Goal: Information Seeking & Learning: Understand process/instructions

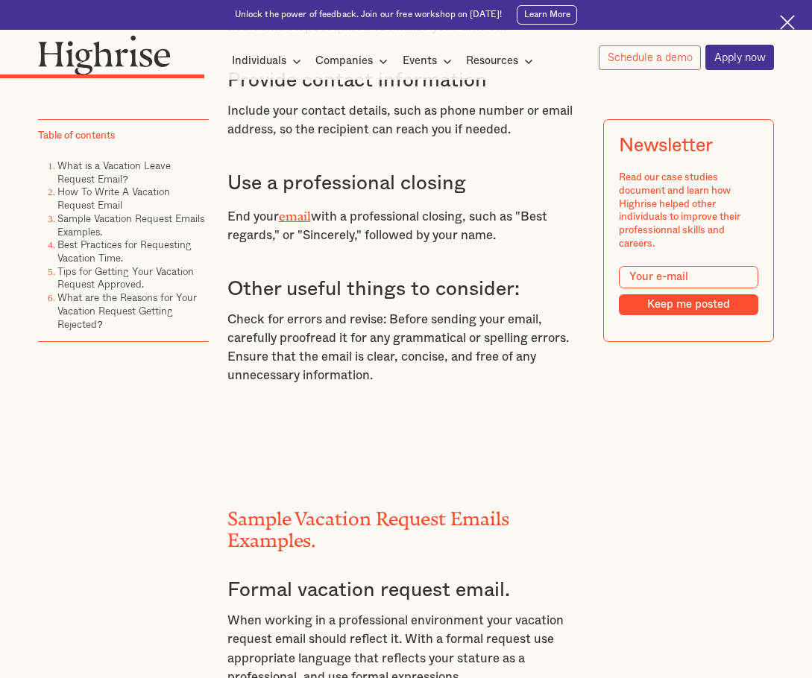
scroll to position [3130, 0]
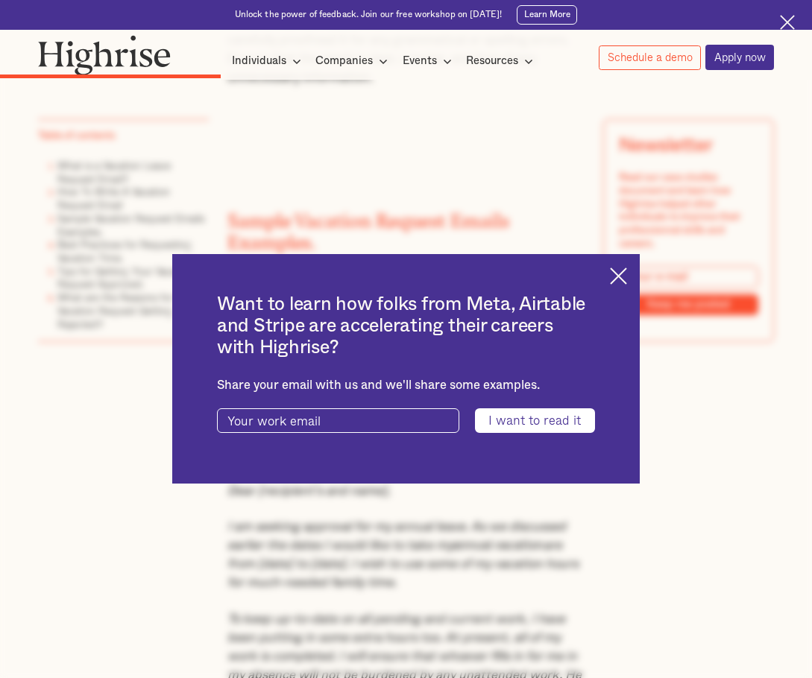
click at [622, 273] on img at bounding box center [618, 276] width 17 height 17
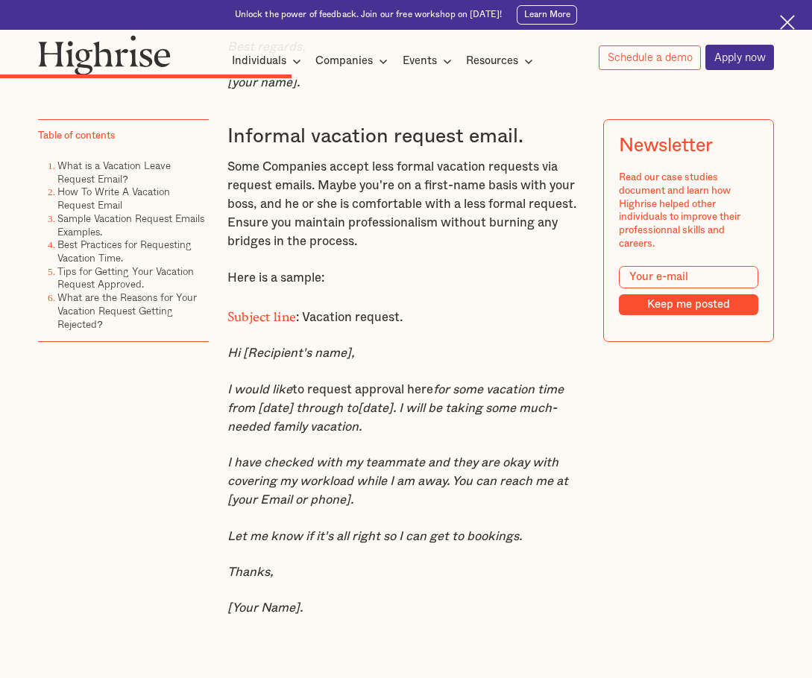
scroll to position [3950, 0]
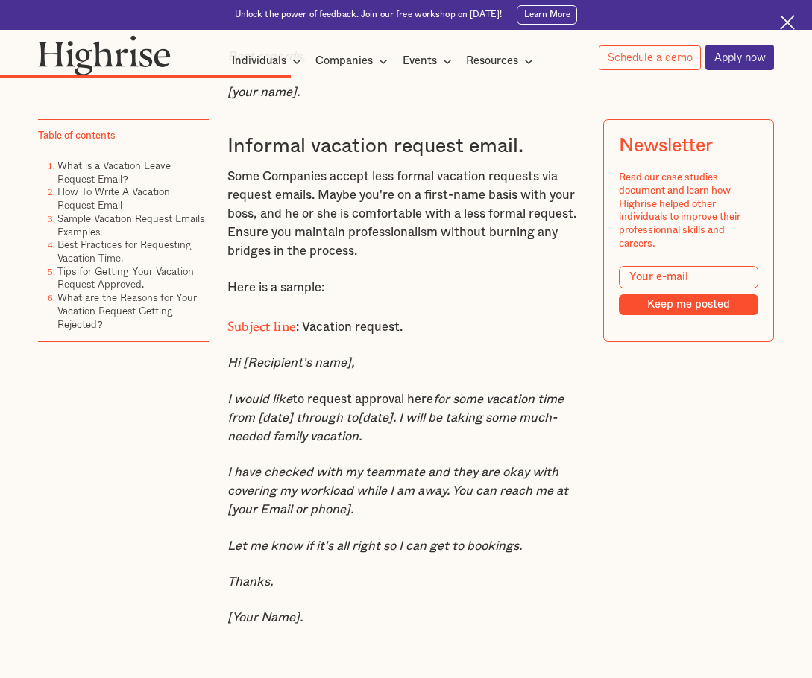
click at [289, 443] on em "for some vacation time from [date] through to[date]. I will be taking some much…" at bounding box center [395, 417] width 336 height 49
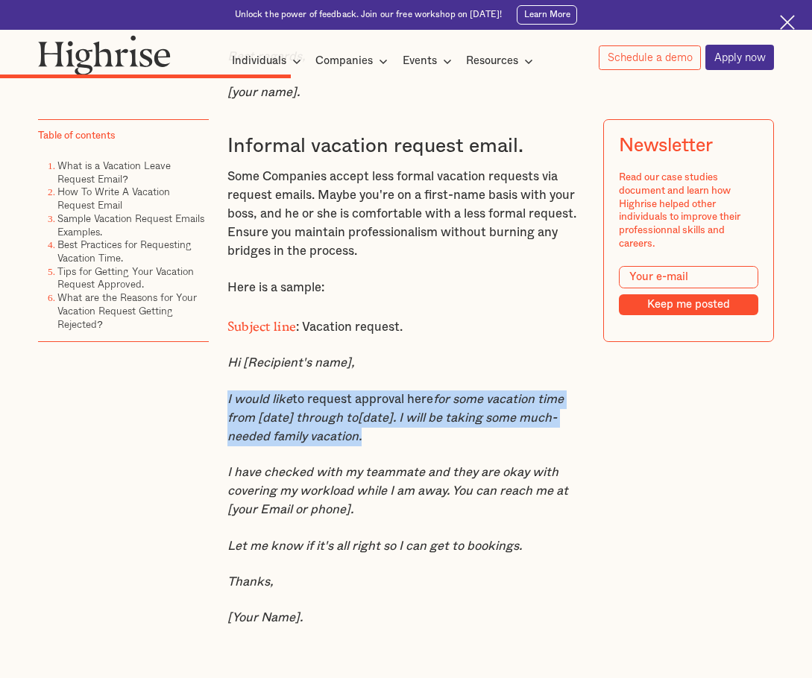
click at [289, 443] on em "for some vacation time from [date] through to[date]. I will be taking some much…" at bounding box center [395, 417] width 336 height 49
click at [259, 443] on em "for some vacation time from [date] through to[date]. I will be taking some much…" at bounding box center [395, 417] width 336 height 49
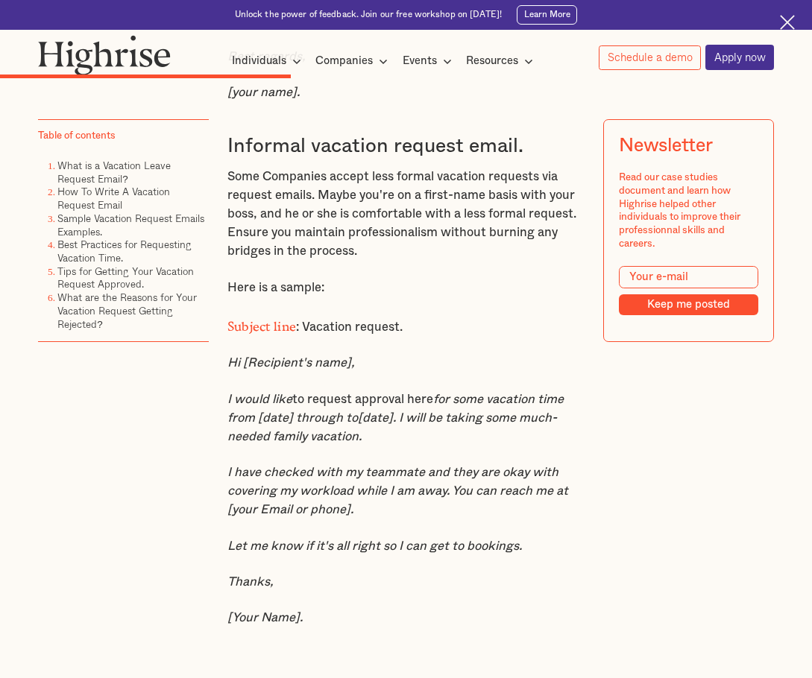
click at [243, 510] on em "I have checked with my teammate and they are okay with covering my workload whi…" at bounding box center [397, 491] width 341 height 49
click at [245, 510] on em "I have checked with my teammate and they are okay with covering my workload whi…" at bounding box center [397, 491] width 341 height 49
click at [291, 516] on em "I have checked with my teammate and they are okay with covering my workload whi…" at bounding box center [397, 491] width 341 height 49
click at [271, 496] on em "I have checked with my teammate and they are okay with covering my workload whi…" at bounding box center [397, 491] width 341 height 49
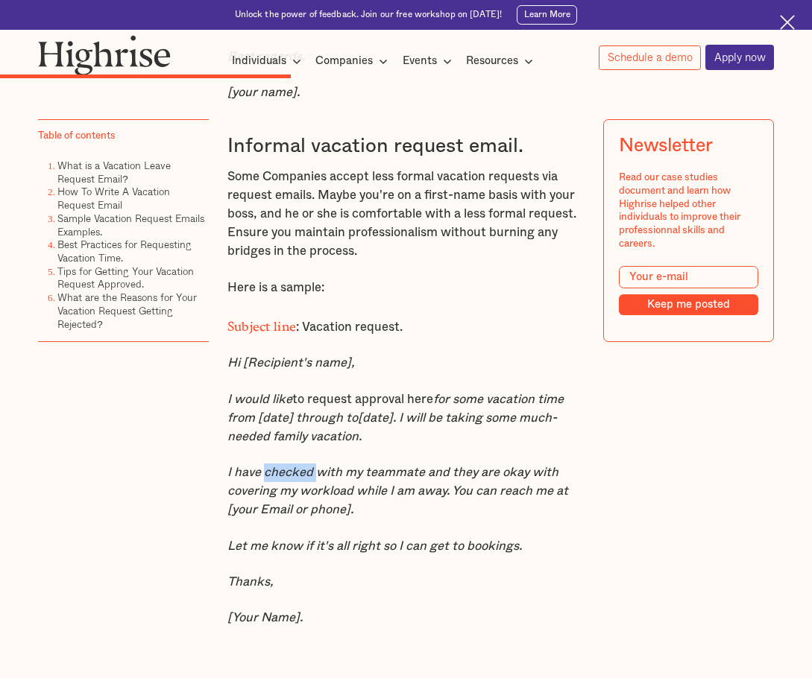
click at [271, 496] on em "I have checked with my teammate and they are okay with covering my workload whi…" at bounding box center [397, 491] width 341 height 49
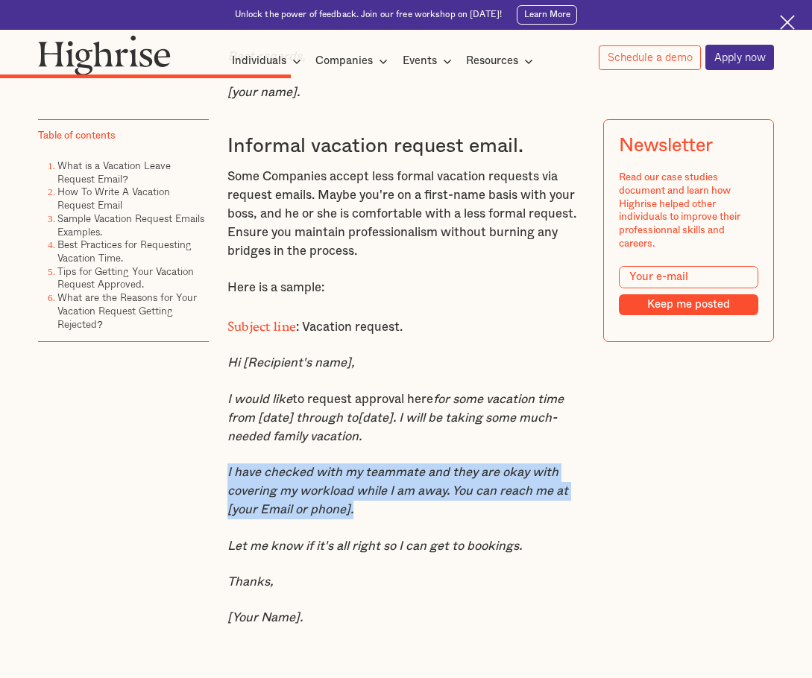
click at [271, 496] on em "I have checked with my teammate and they are okay with covering my workload whi…" at bounding box center [397, 491] width 341 height 49
click at [279, 516] on em "I have checked with my teammate and they are okay with covering my workload whi…" at bounding box center [397, 491] width 341 height 49
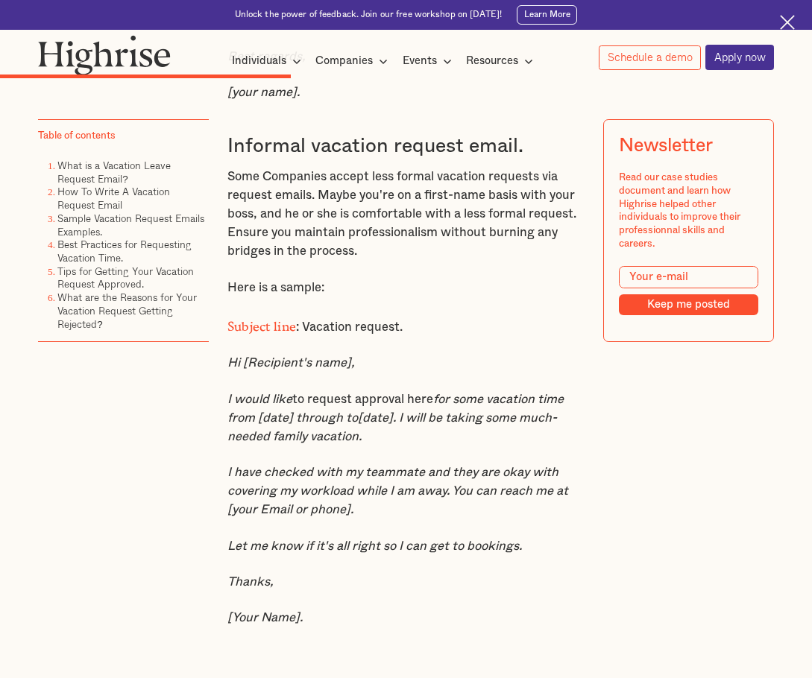
click at [285, 516] on em "I have checked with my teammate and they are okay with covering my workload whi…" at bounding box center [397, 491] width 341 height 49
click at [283, 516] on em "I have checked with my teammate and they are okay with covering my workload whi…" at bounding box center [397, 491] width 341 height 49
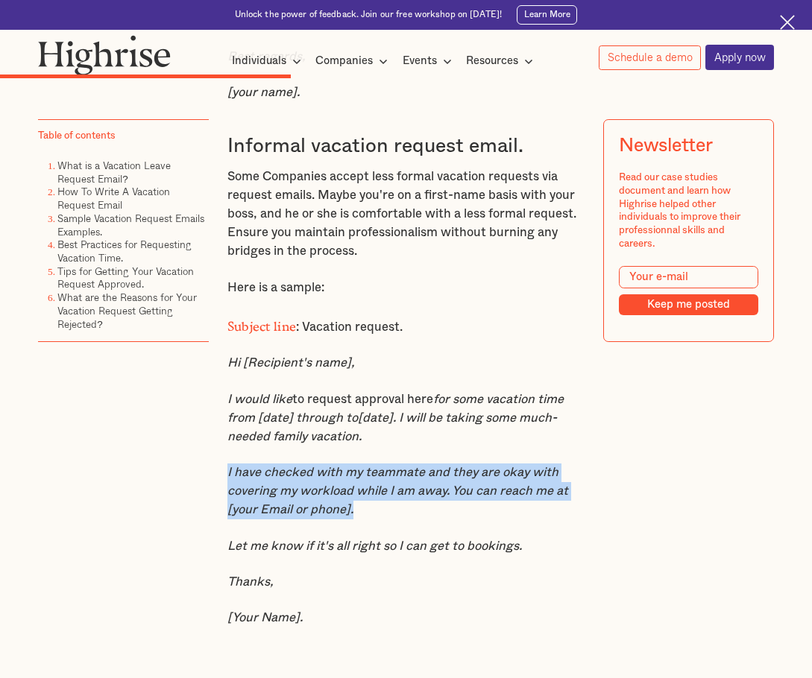
click at [283, 516] on em "I have checked with my teammate and they are okay with covering my workload whi…" at bounding box center [397, 491] width 341 height 49
click at [260, 516] on em "I have checked with my teammate and they are okay with covering my workload whi…" at bounding box center [397, 491] width 341 height 49
click at [266, 506] on em "I have checked with my teammate and they are okay with covering my workload whi…" at bounding box center [397, 491] width 341 height 49
